Goal: Task Accomplishment & Management: Complete application form

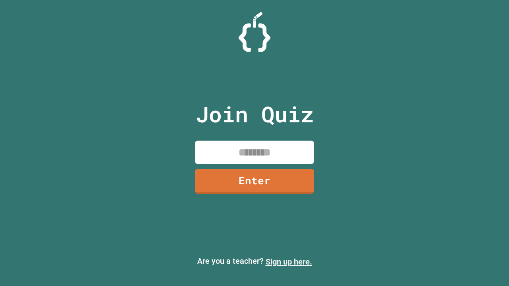
click at [289, 262] on link "Sign up here." at bounding box center [289, 262] width 47 height 10
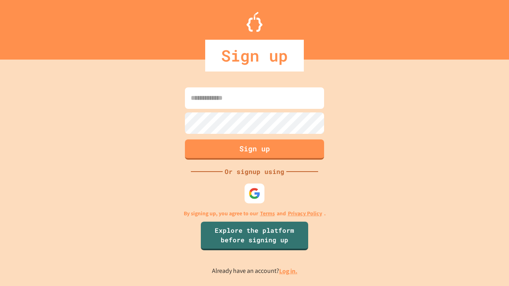
click at [289, 271] on link "Log in." at bounding box center [288, 271] width 18 height 8
